Goal: Information Seeking & Learning: Learn about a topic

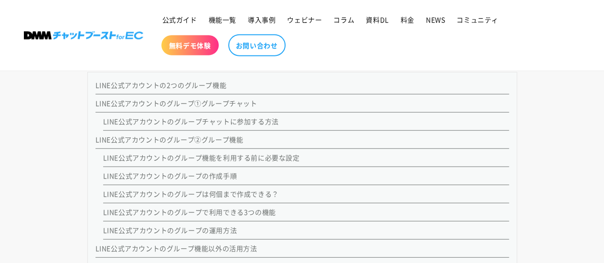
scroll to position [1119, 0]
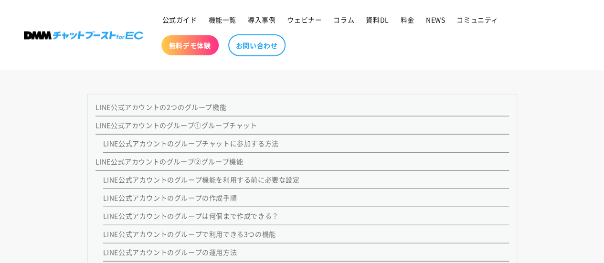
click at [222, 126] on link "LINE公式アカウントのグループ①グループチャット" at bounding box center [177, 125] width 162 height 10
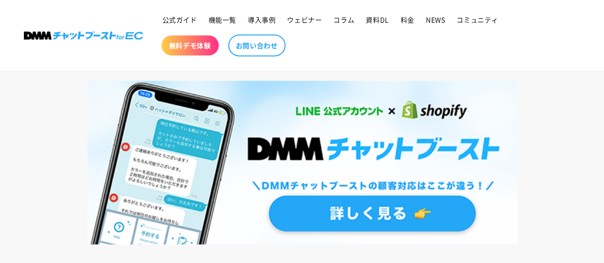
scroll to position [5725, 0]
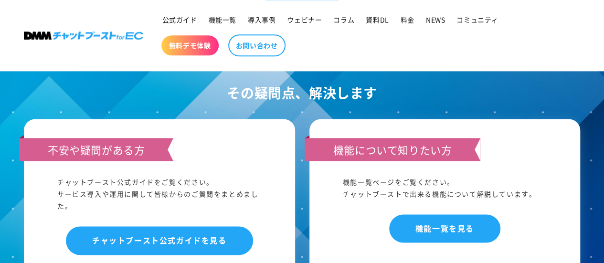
scroll to position [6116, 0]
